Goal: Task Accomplishment & Management: Use online tool/utility

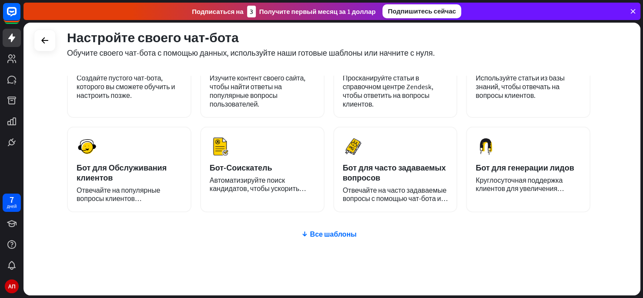
scroll to position [87, 0]
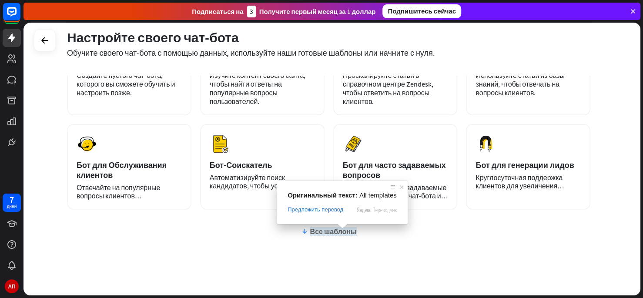
click at [346, 231] on ya-tr-span "Все шаблоны" at bounding box center [333, 231] width 47 height 9
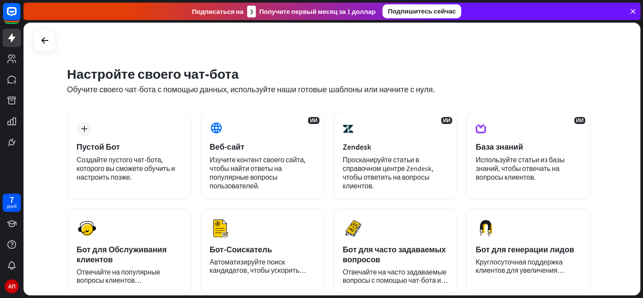
scroll to position [0, 0]
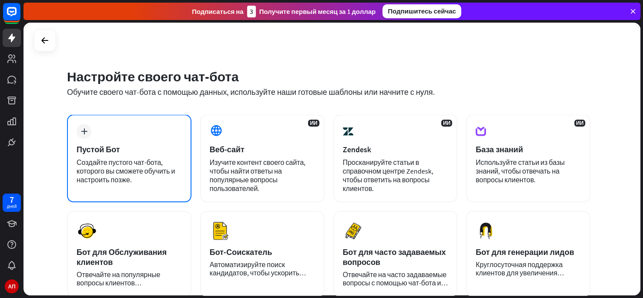
click at [129, 182] on ya-tr-span "Создайте пустого чат-бота, которого вы сможете обучить и настроить позже." at bounding box center [126, 171] width 98 height 26
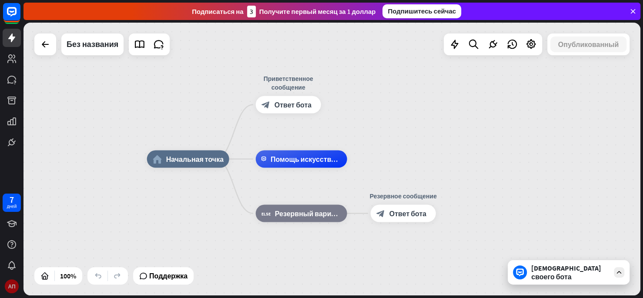
click at [12, 284] on ya-tr-span "АП" at bounding box center [11, 286] width 7 height 8
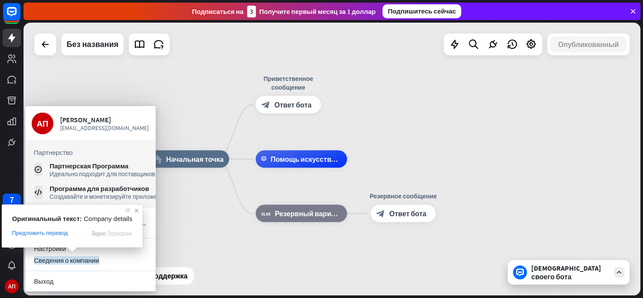
click at [134, 210] on span at bounding box center [136, 210] width 9 height 9
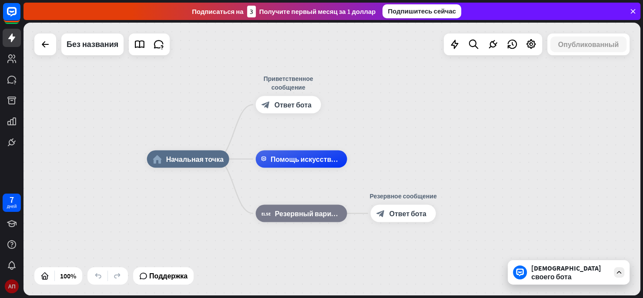
click at [15, 286] on ya-tr-span "АП" at bounding box center [11, 286] width 7 height 8
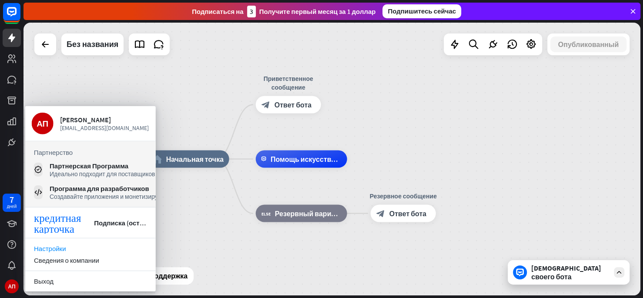
click at [62, 245] on ya-tr-span "Настройки" at bounding box center [50, 249] width 32 height 8
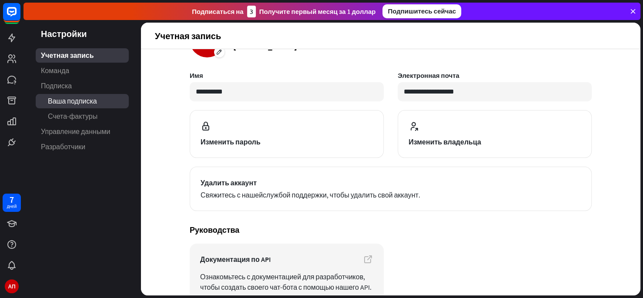
scroll to position [44, 0]
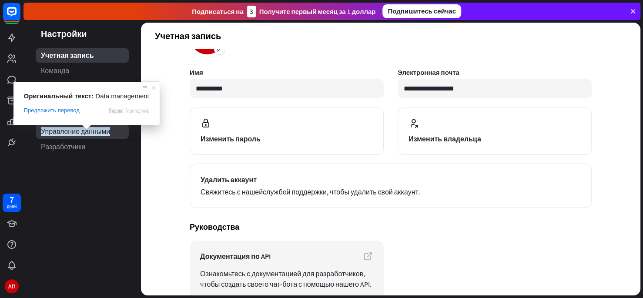
click at [102, 135] on ya-tr-span "Управление данными" at bounding box center [75, 131] width 69 height 9
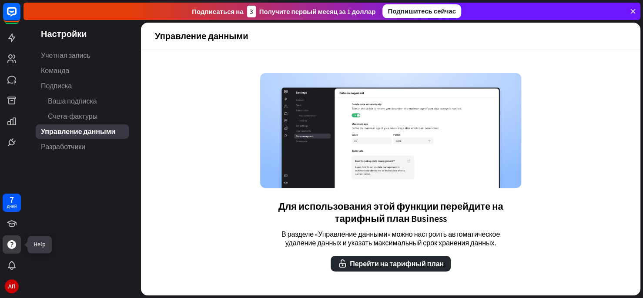
click at [10, 243] on icon at bounding box center [11, 244] width 9 height 9
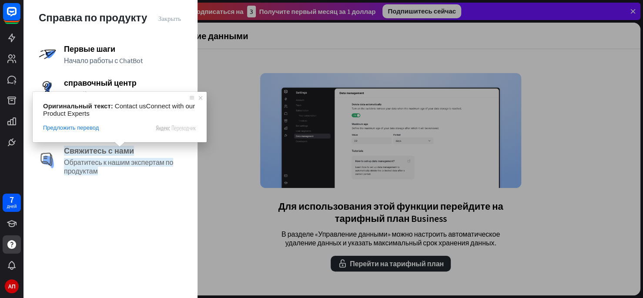
click at [120, 164] on ya-tr-span "Обратитесь к нашим экспертам по продуктам" at bounding box center [118, 166] width 109 height 17
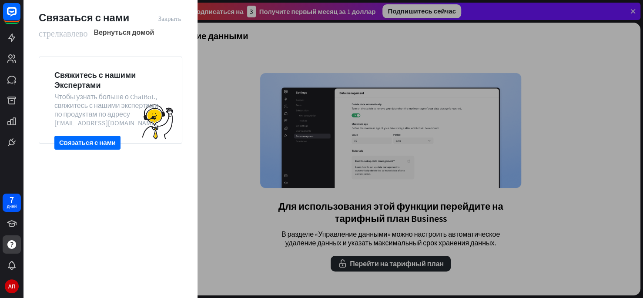
click at [77, 33] on ya-tr-span "стрелка_влево" at bounding box center [63, 32] width 49 height 9
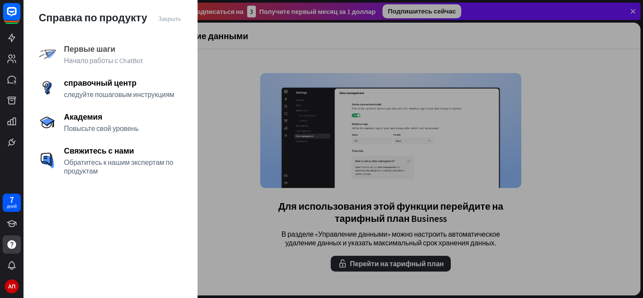
click at [129, 47] on span "Первые шаги" at bounding box center [123, 49] width 118 height 10
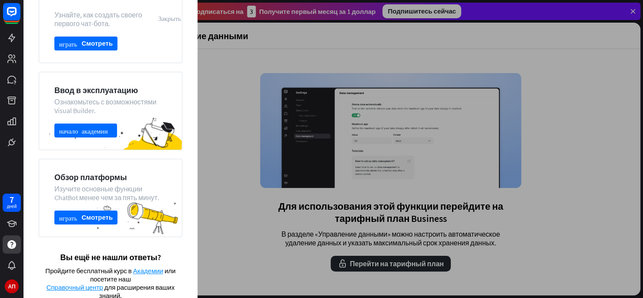
scroll to position [83, 0]
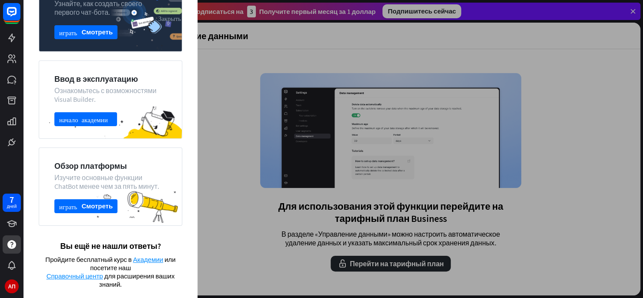
click at [407, 94] on div at bounding box center [334, 149] width 620 height 298
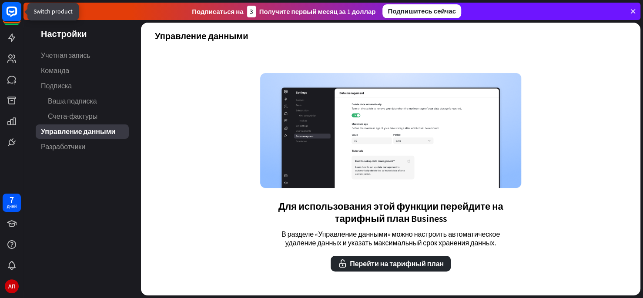
click at [6, 16] on rect at bounding box center [11, 11] width 19 height 19
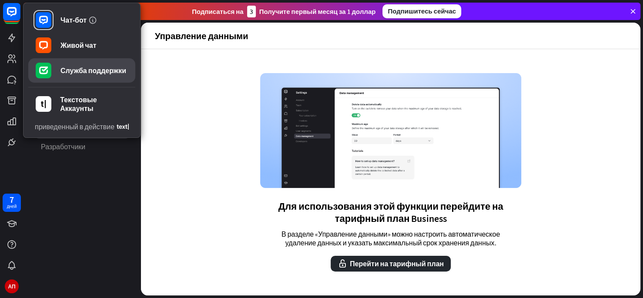
click at [73, 72] on ya-tr-span "Служба поддержки" at bounding box center [93, 70] width 66 height 9
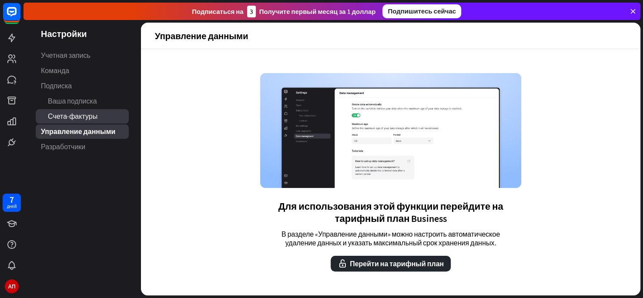
click at [94, 116] on ya-tr-span "Счета-фактуры" at bounding box center [73, 116] width 50 height 9
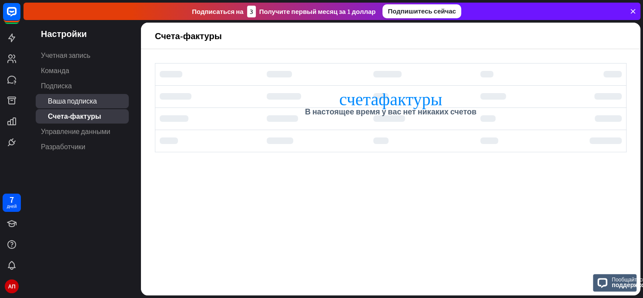
click at [96, 101] on ya-tr-span "Ваша подписка" at bounding box center [72, 101] width 49 height 9
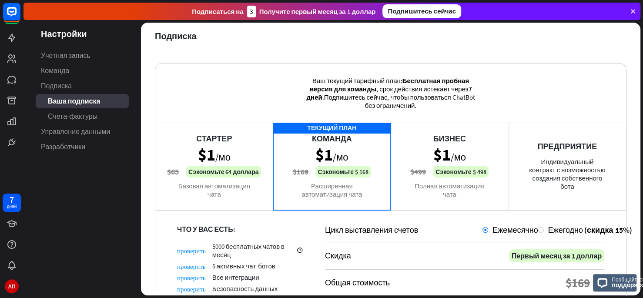
click at [97, 87] on link "Подписка" at bounding box center [82, 86] width 93 height 14
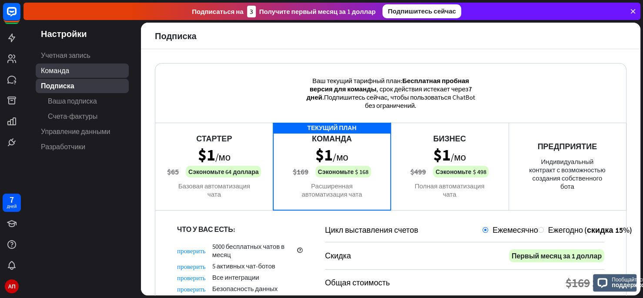
click at [98, 71] on link "Команда" at bounding box center [82, 71] width 93 height 14
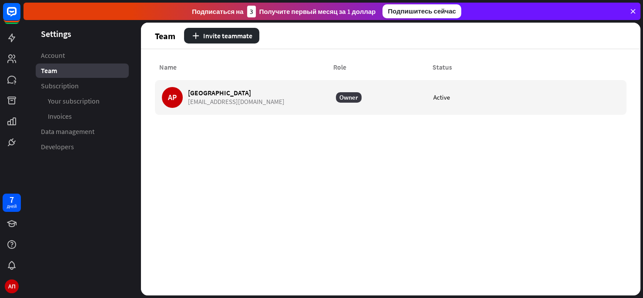
click at [104, 54] on link "Account" at bounding box center [82, 55] width 93 height 14
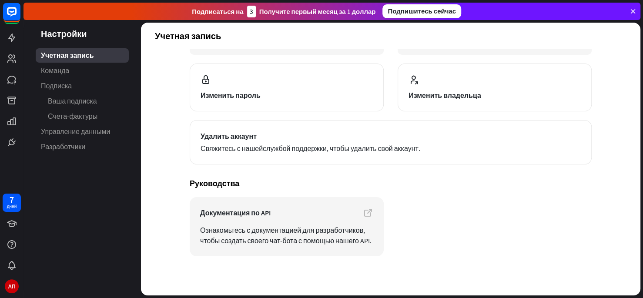
scroll to position [87, 0]
click at [15, 9] on rect at bounding box center [11, 11] width 19 height 19
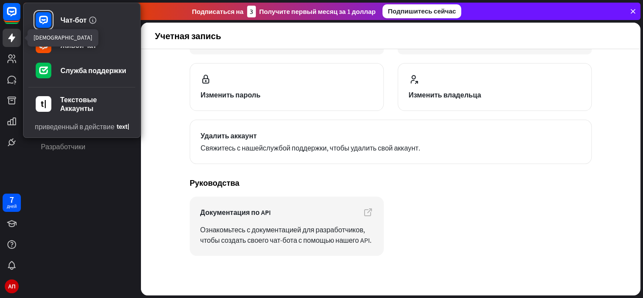
click at [13, 40] on icon at bounding box center [12, 38] width 10 height 10
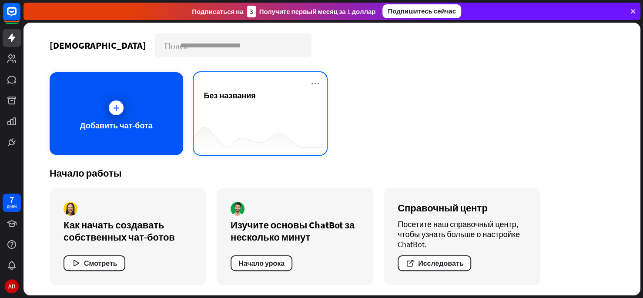
click at [259, 93] on div "Без названия" at bounding box center [260, 96] width 113 height 10
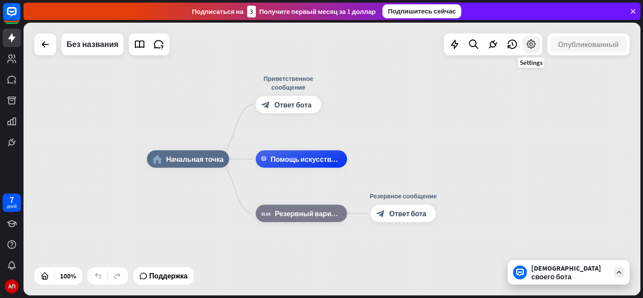
click at [531, 45] on icon at bounding box center [531, 44] width 11 height 11
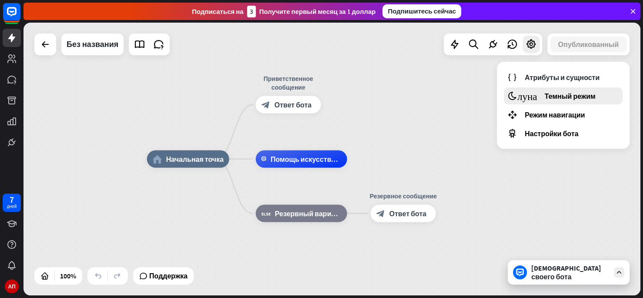
click at [526, 92] on ya-tr-span "луна" at bounding box center [527, 96] width 20 height 10
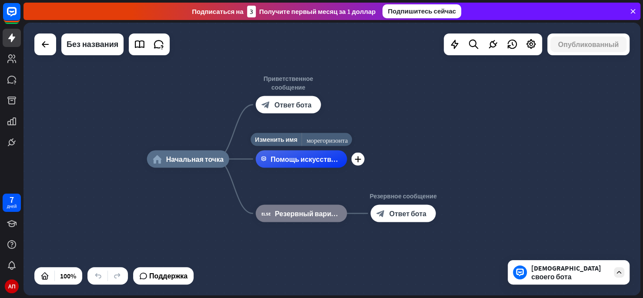
click at [322, 166] on div "Помощь искусственного Интеллекта" at bounding box center [301, 159] width 91 height 17
drag, startPoint x: 406, startPoint y: 150, endPoint x: 349, endPoint y: 159, distance: 57.7
click at [406, 150] on div "home_2 Начальная точка Приветственное сообщение block_bot_response Ответ бота E…" at bounding box center [332, 159] width 617 height 273
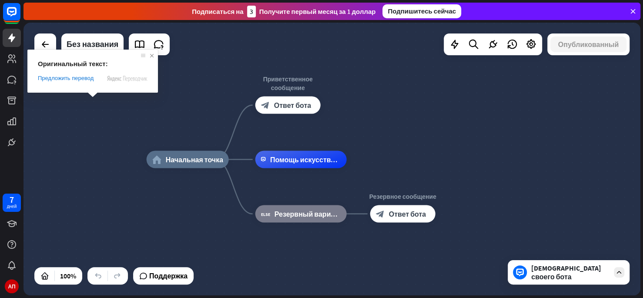
click at [155, 55] on span at bounding box center [152, 55] width 9 height 9
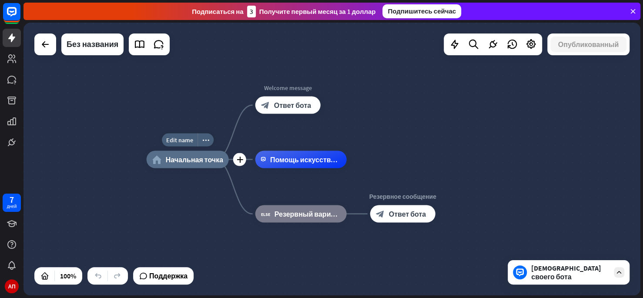
click at [194, 158] on ya-tr-span "Начальная точка" at bounding box center [194, 159] width 57 height 9
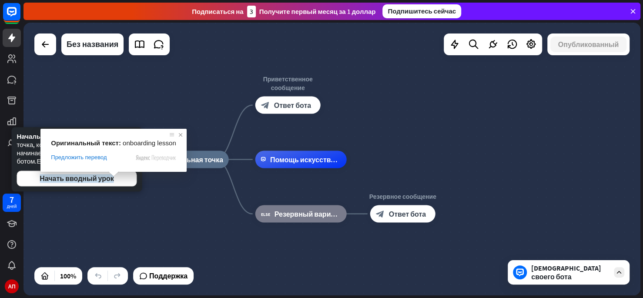
click at [179, 134] on span at bounding box center [180, 135] width 9 height 9
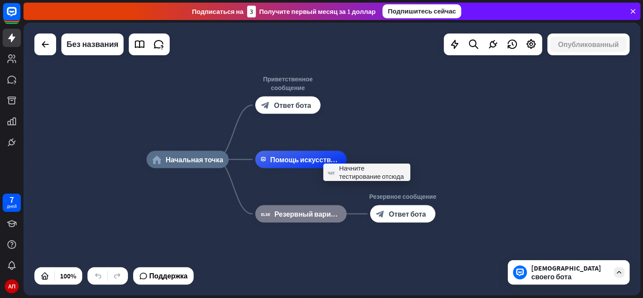
click at [387, 136] on div "home_2 Начальная точка Приветственное сообщение block_bot_response Ответ бота П…" at bounding box center [332, 159] width 617 height 273
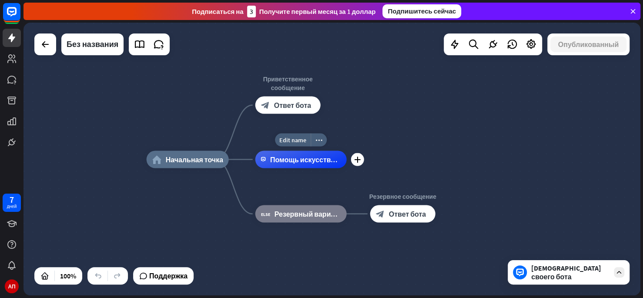
drag, startPoint x: 319, startPoint y: 158, endPoint x: 323, endPoint y: 156, distance: 4.7
click at [319, 158] on ya-tr-span "Помощь искусственного Интеллекта" at bounding box center [332, 159] width 125 height 9
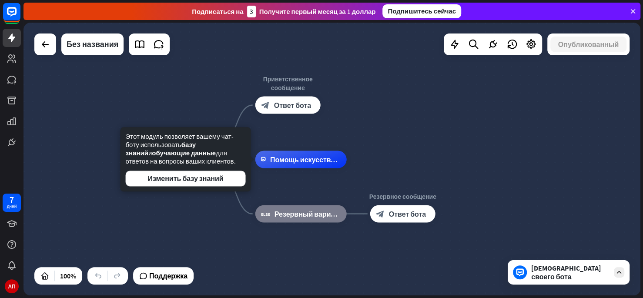
click at [585, 97] on div "home_2 Начальная точка Приветственное сообщение block_bot_response Ответ бота П…" at bounding box center [332, 159] width 617 height 273
